Goal: Transaction & Acquisition: Purchase product/service

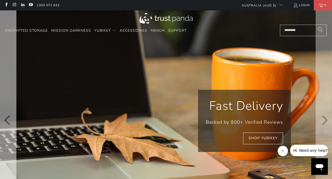
scroll to position [0, 59]
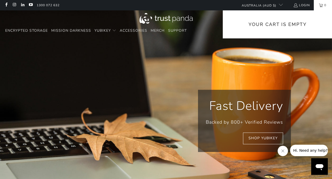
click at [295, 28] on p "Your Cart is Empty" at bounding box center [277, 22] width 109 height 24
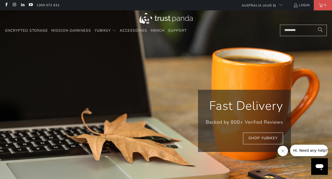
click at [297, 34] on input "Search..." at bounding box center [303, 30] width 47 height 11
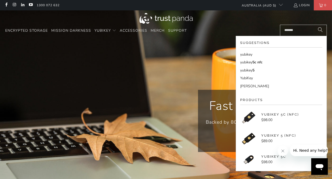
scroll to position [0, 118]
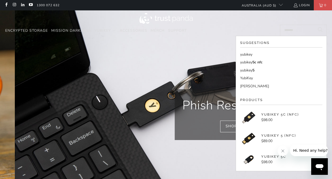
type input "*******"
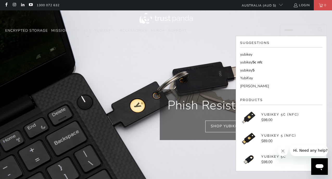
click at [252, 118] on img at bounding box center [248, 117] width 17 height 17
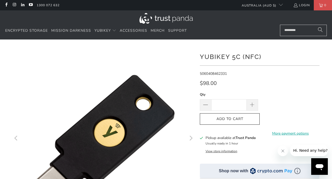
click at [262, 119] on shop-pay-wallet-button at bounding box center [261, 116] width 1 height 5
